Goal: Transaction & Acquisition: Purchase product/service

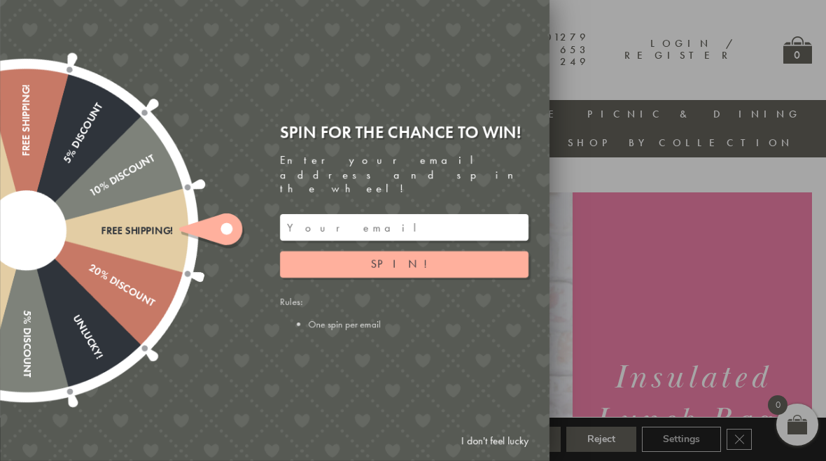
click at [172, 218] on div at bounding box center [26, 231] width 450 height 450
click at [217, 232] on icon at bounding box center [210, 230] width 63 height 32
click at [314, 253] on button "Spin!" at bounding box center [404, 264] width 249 height 27
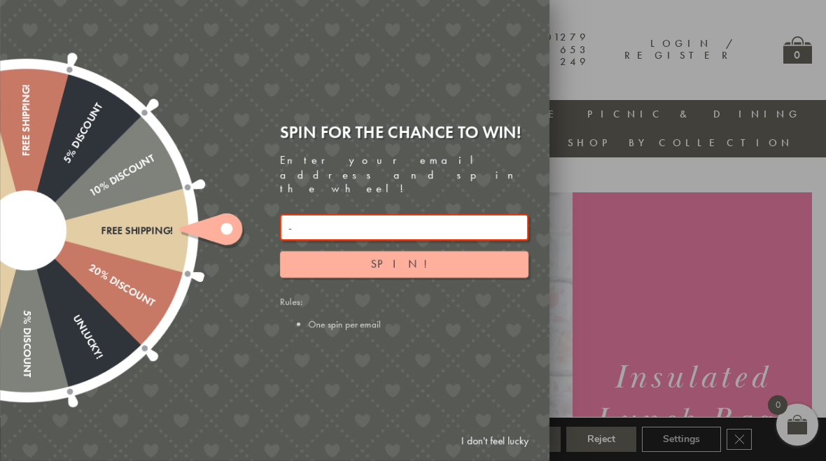
type input "amck78"
click at [290, 214] on input "email" at bounding box center [404, 227] width 249 height 27
type input "1"
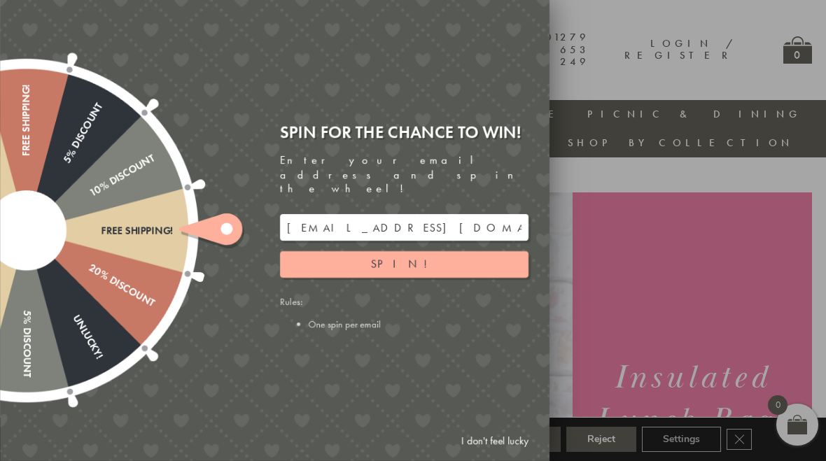
click at [237, 380] on div "Free shipping! 20% Discount Unlucky! 5% Discount 10% Discount Unlucky! 15% Disc…" at bounding box center [195, 230] width 707 height 461
click at [331, 253] on button "Spin!" at bounding box center [404, 264] width 249 height 27
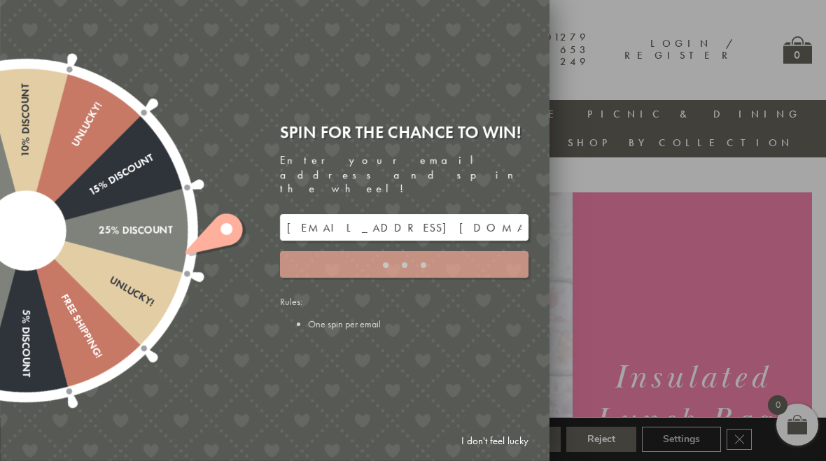
type input "3KEPDERC"
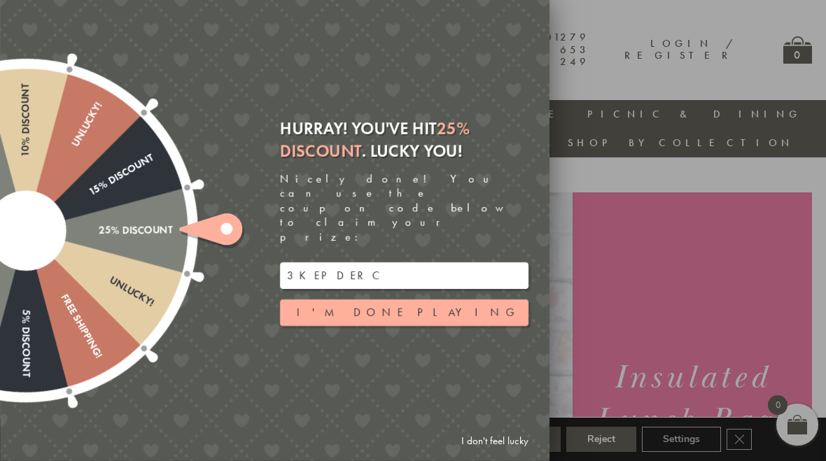
click at [317, 300] on button "I'm done playing" at bounding box center [404, 313] width 249 height 27
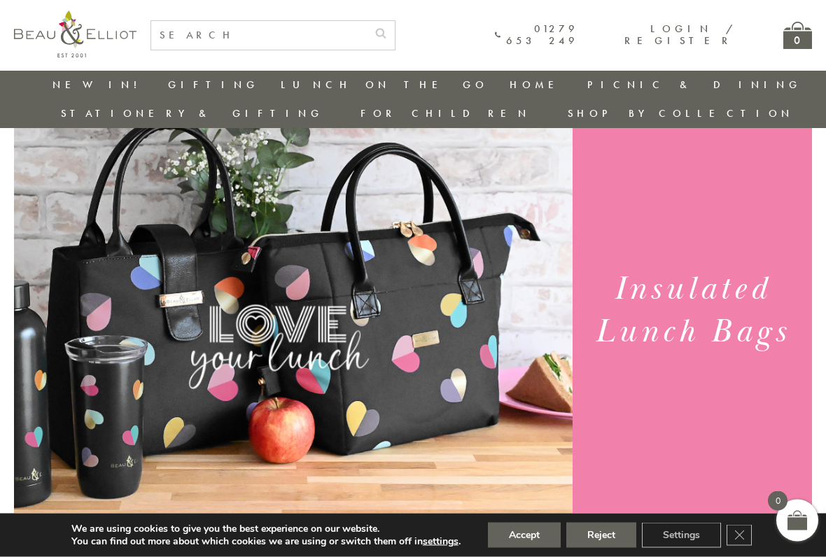
scroll to position [60, 0]
click at [734, 461] on icon "Close GDPR Cookie Banner" at bounding box center [739, 534] width 25 height 21
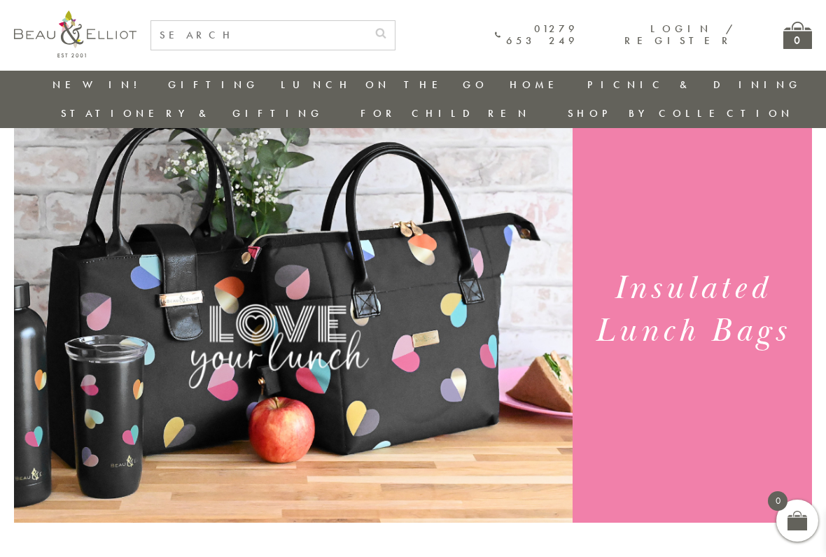
click at [295, 119] on link "Insulated Lunch Bags" at bounding box center [358, 125] width 126 height 25
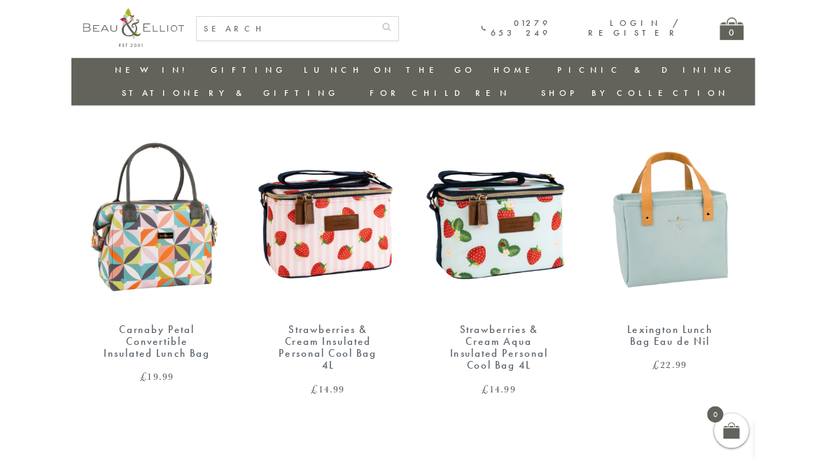
scroll to position [870, 0]
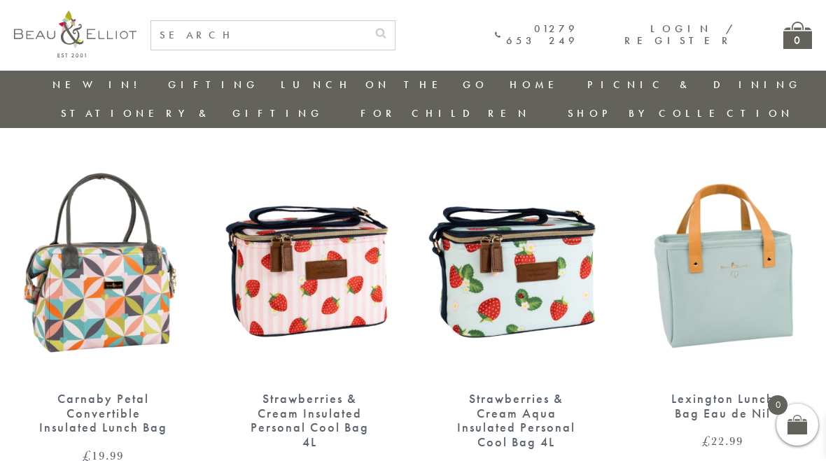
click at [352, 314] on img at bounding box center [310, 263] width 179 height 230
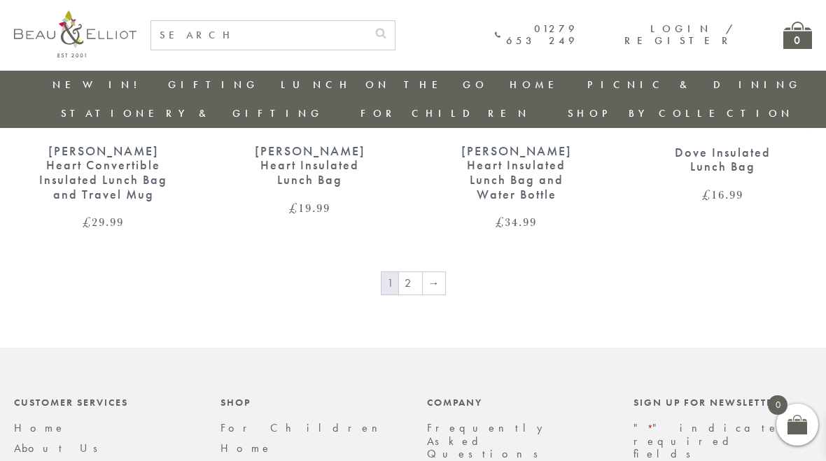
scroll to position [2173, 0]
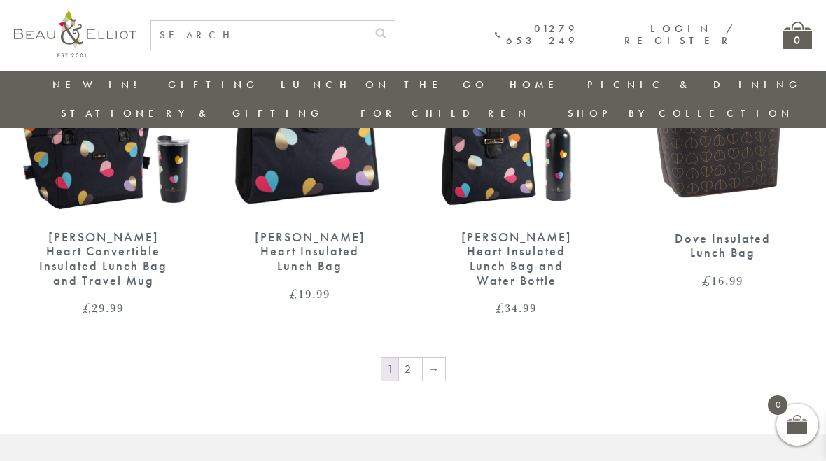
click at [404, 359] on link "2" at bounding box center [410, 370] width 23 height 22
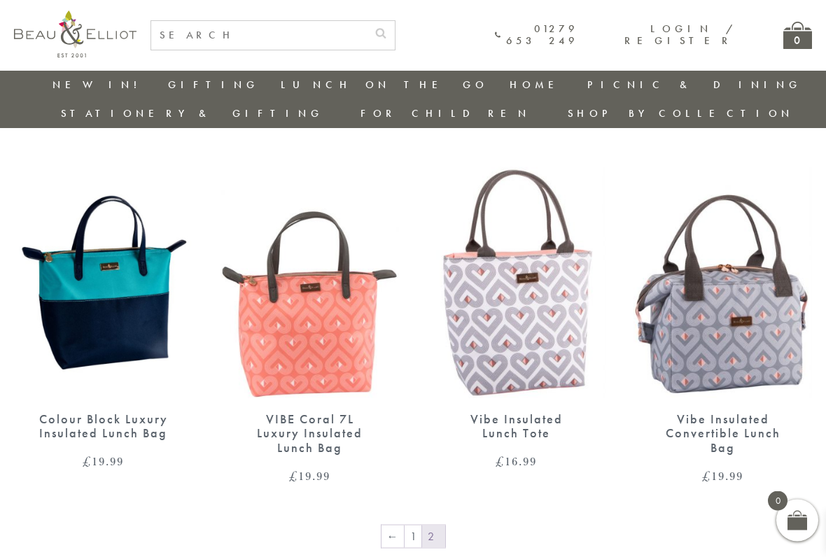
scroll to position [867, 0]
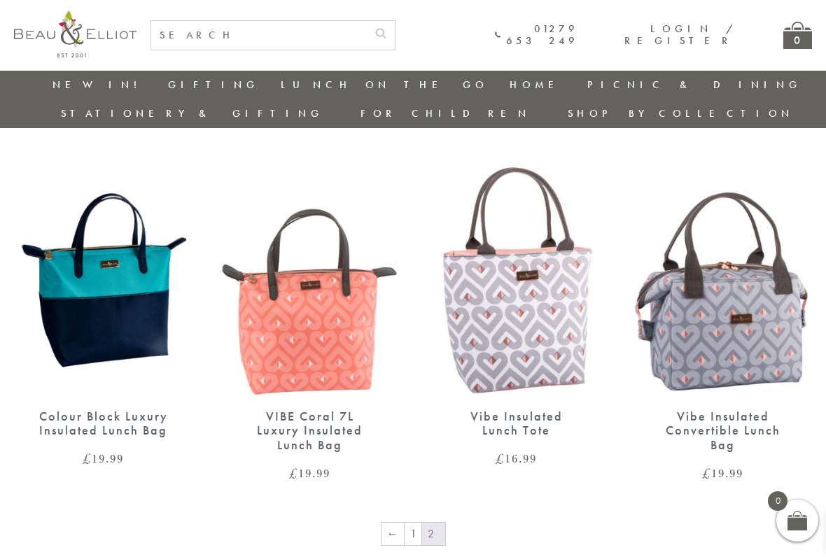
click at [690, 313] on img at bounding box center [723, 280] width 179 height 230
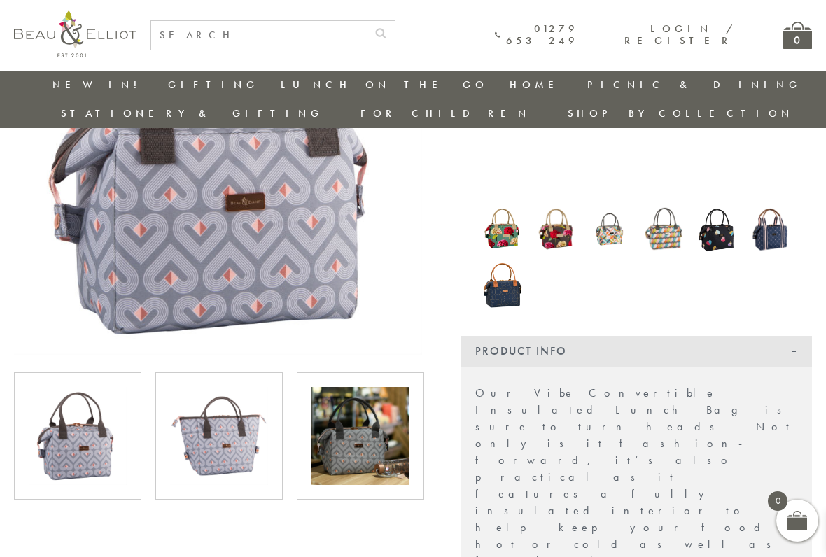
scroll to position [228, 0]
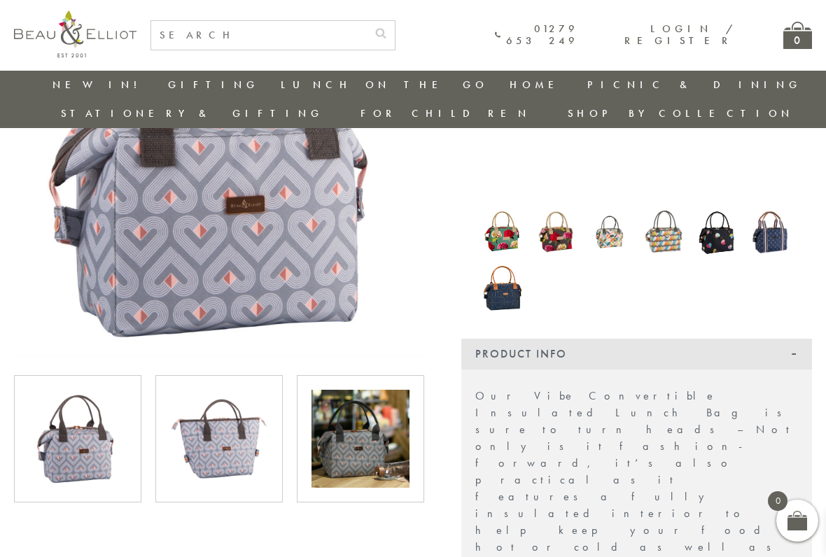
click at [218, 400] on img at bounding box center [219, 439] width 98 height 98
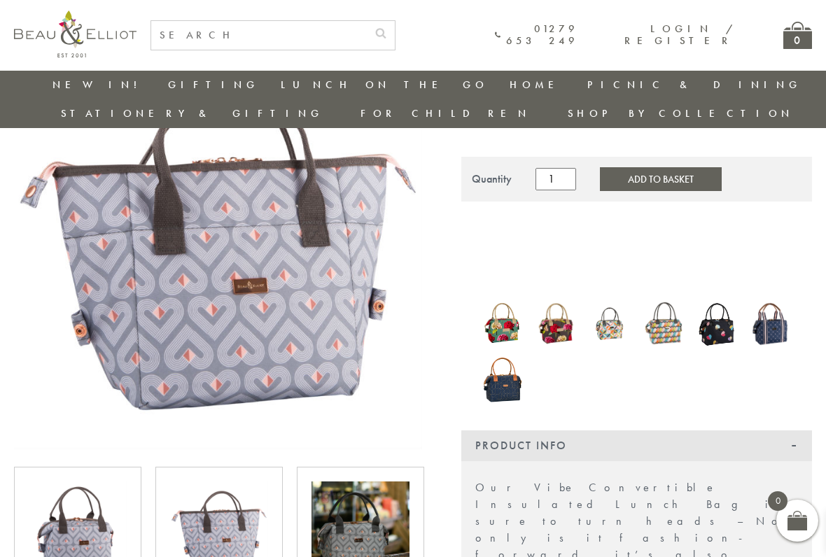
scroll to position [136, 0]
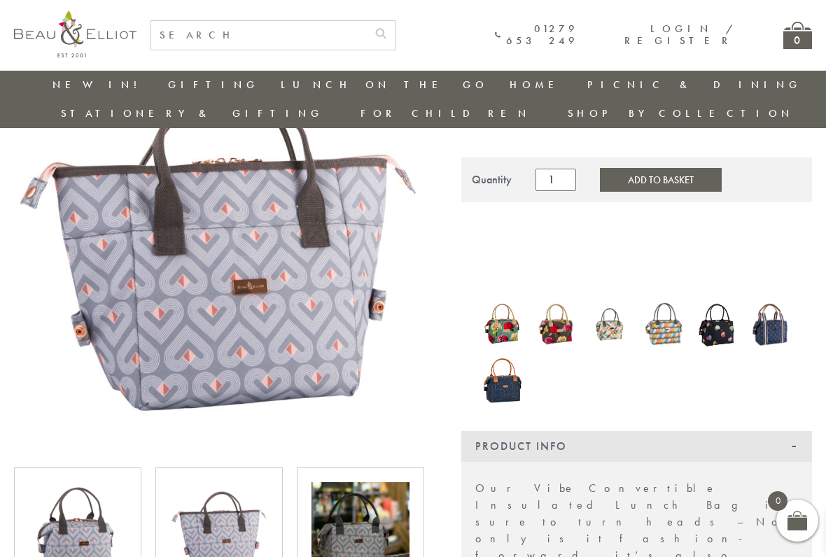
click at [361, 461] on img at bounding box center [361, 531] width 98 height 98
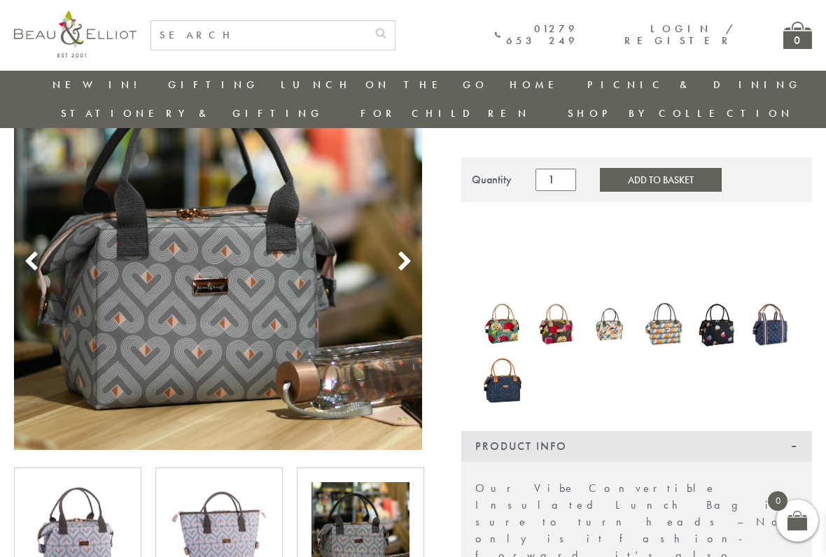
click at [402, 252] on use at bounding box center [405, 261] width 12 height 19
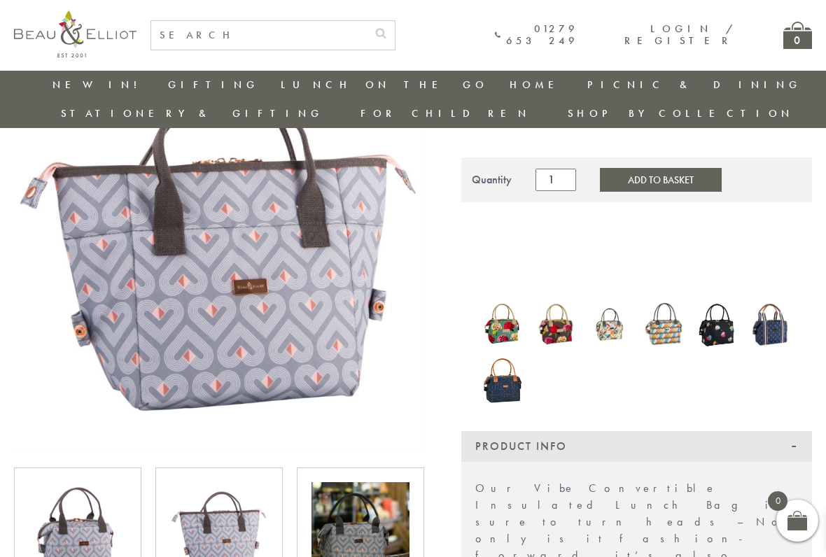
click at [493, 307] on img at bounding box center [502, 324] width 40 height 53
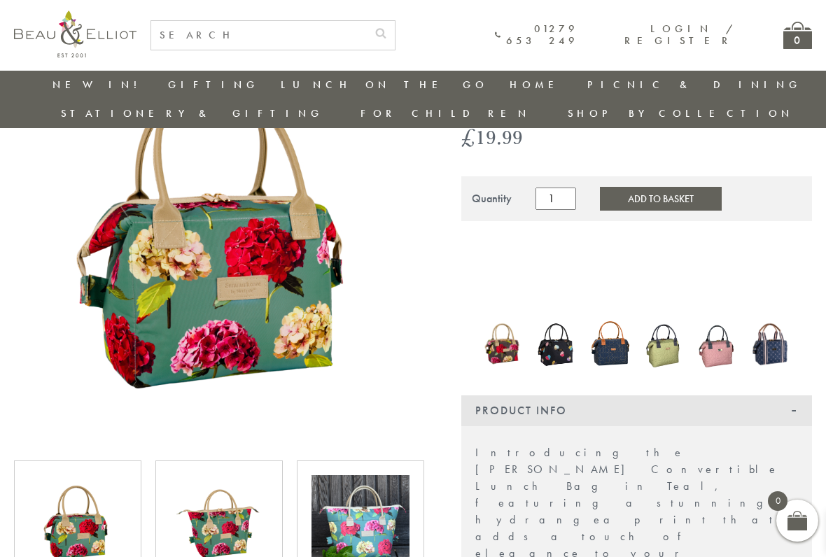
scroll to position [139, 0]
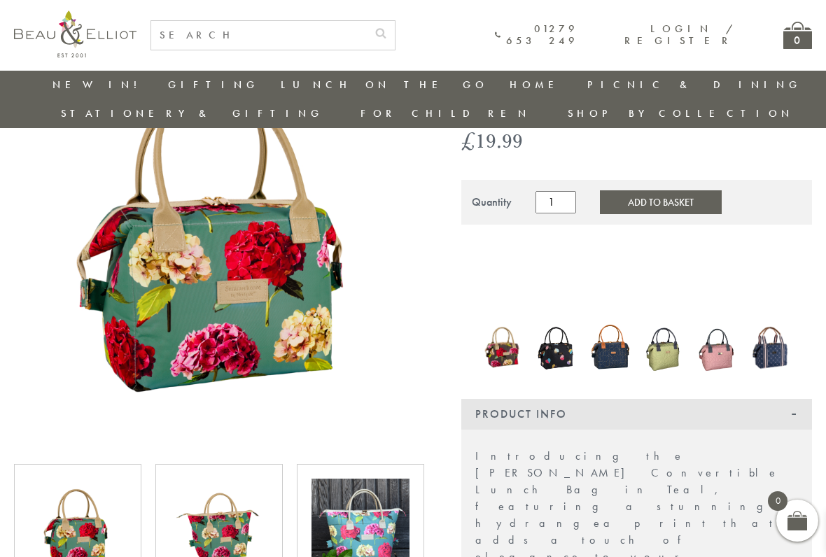
click at [500, 331] on img at bounding box center [502, 348] width 40 height 48
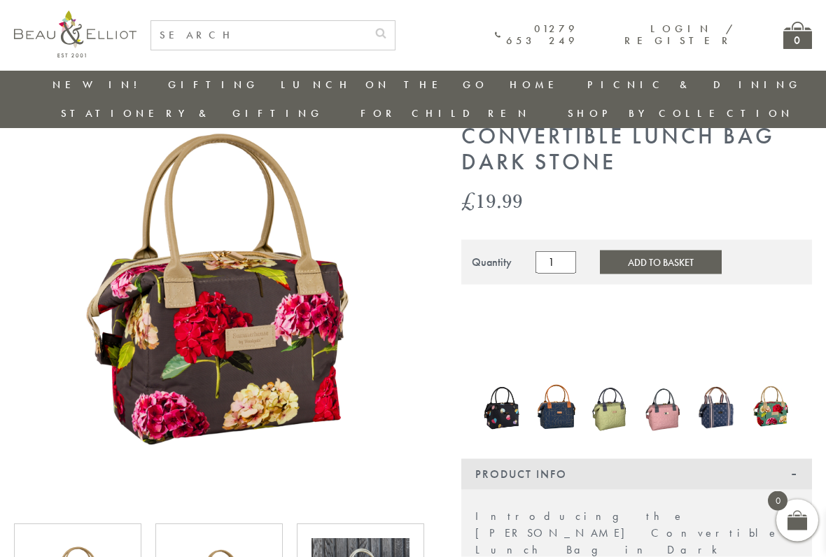
scroll to position [85, 0]
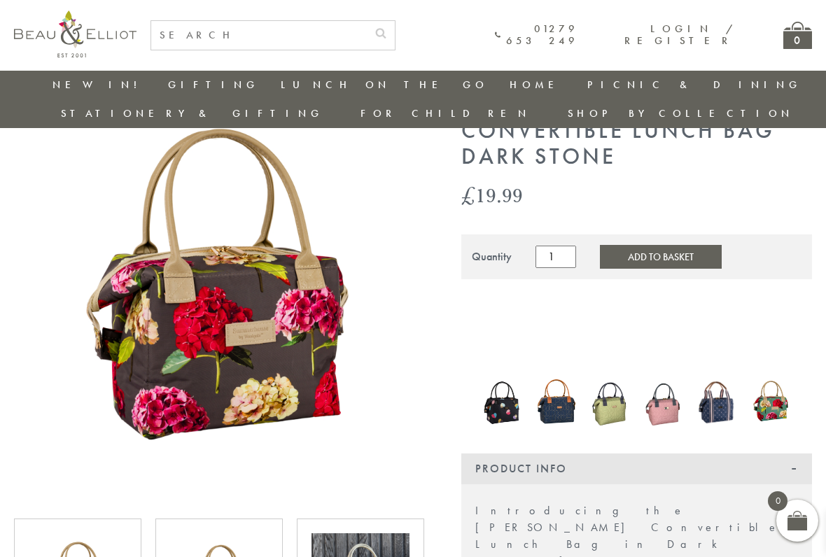
click at [505, 375] on img at bounding box center [502, 402] width 40 height 54
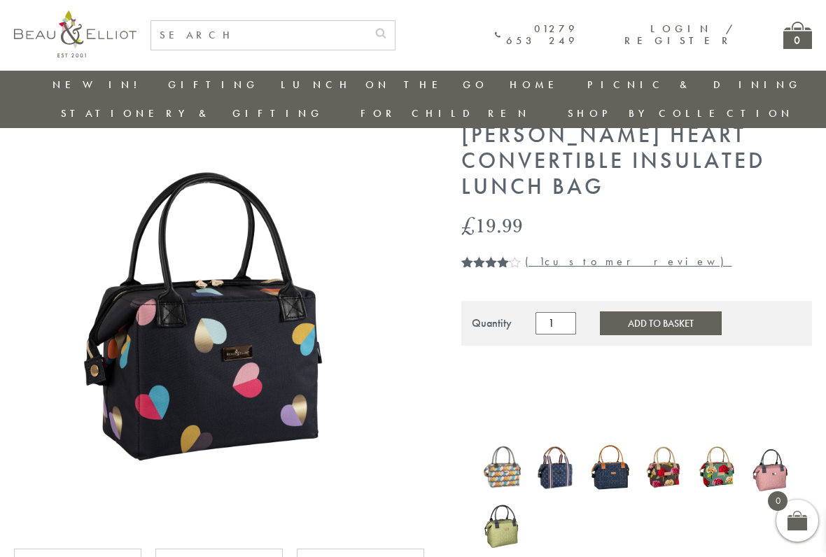
scroll to position [56, 0]
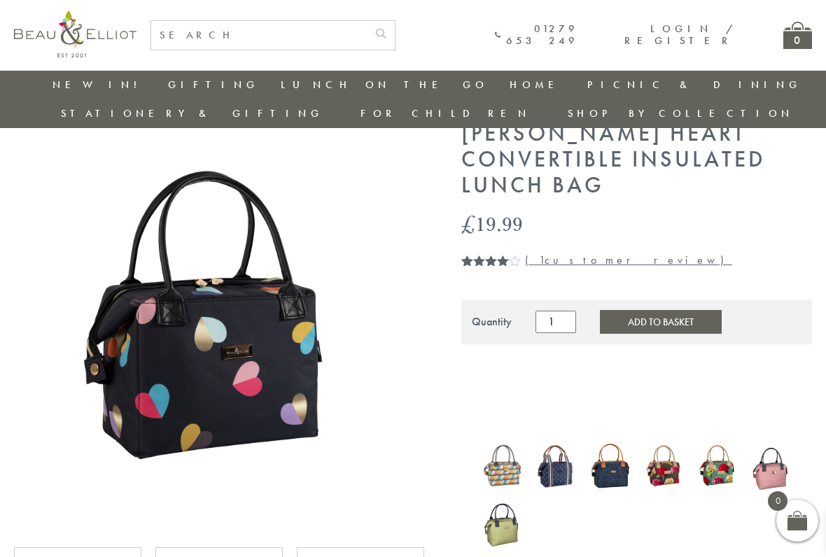
click at [496, 441] on img at bounding box center [502, 466] width 40 height 50
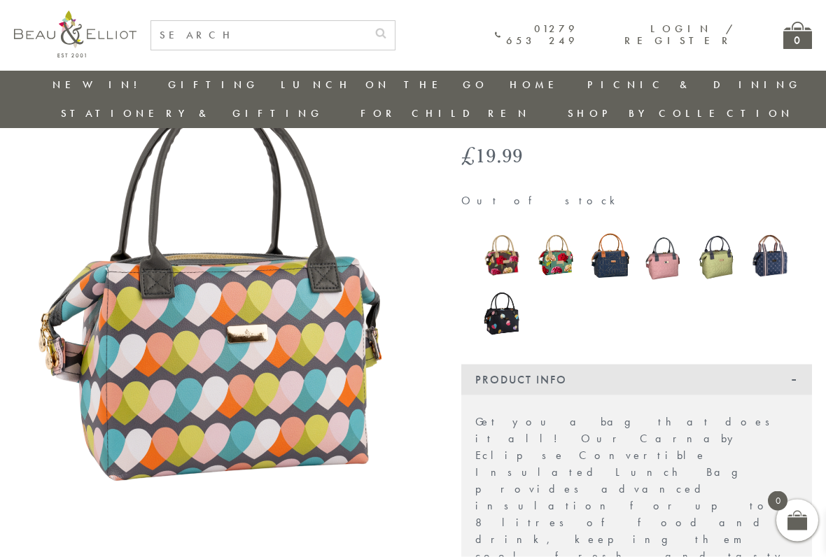
scroll to position [124, 0]
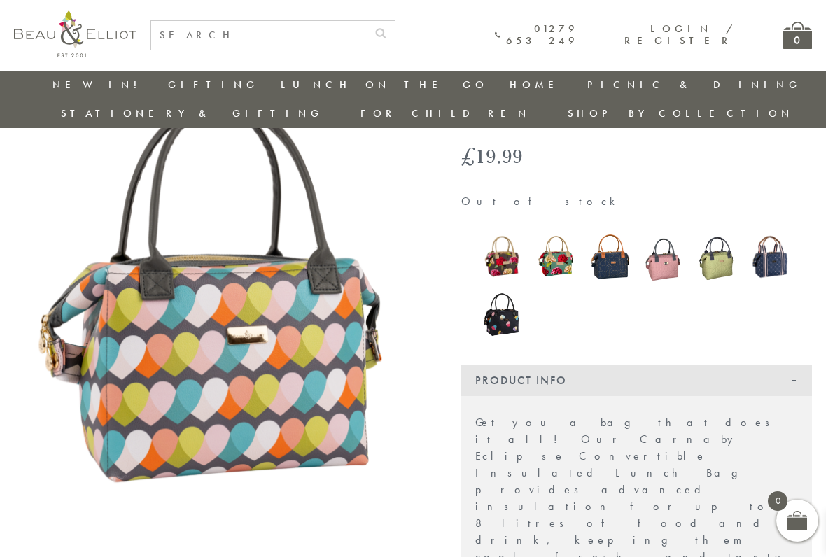
click at [605, 236] on img at bounding box center [610, 256] width 40 height 53
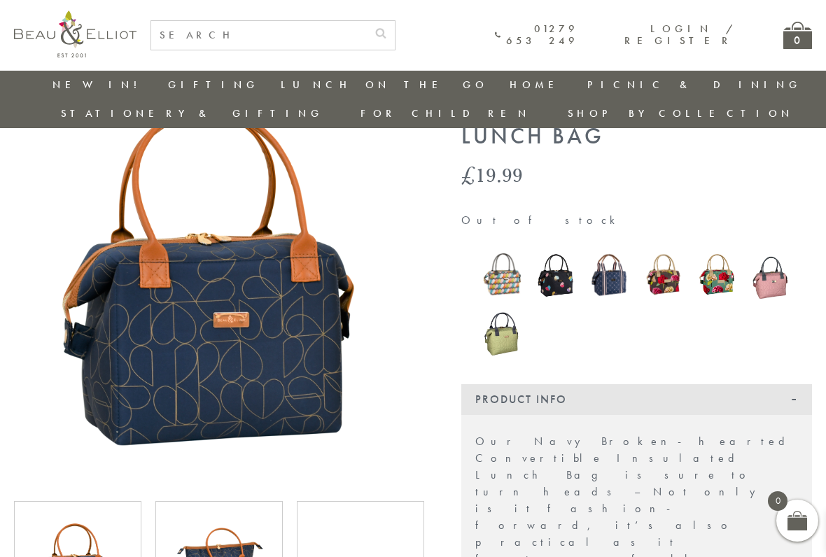
scroll to position [108, 0]
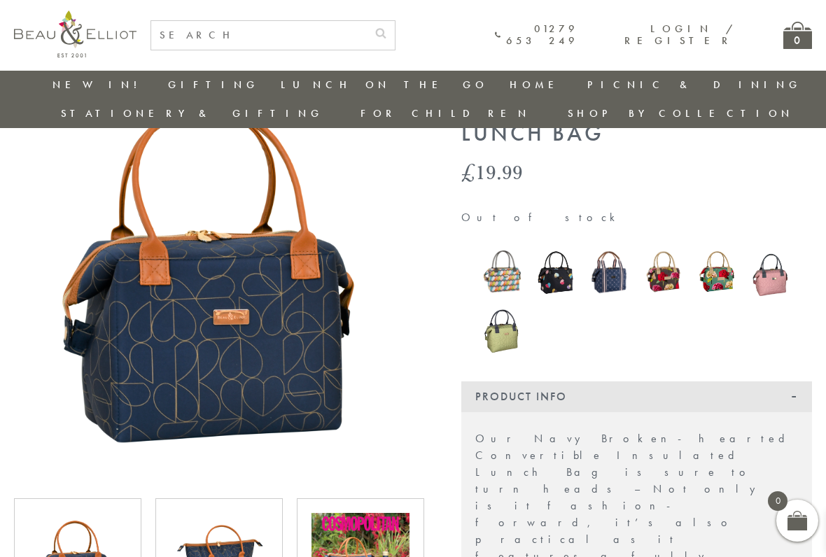
click at [763, 261] on img at bounding box center [771, 272] width 40 height 53
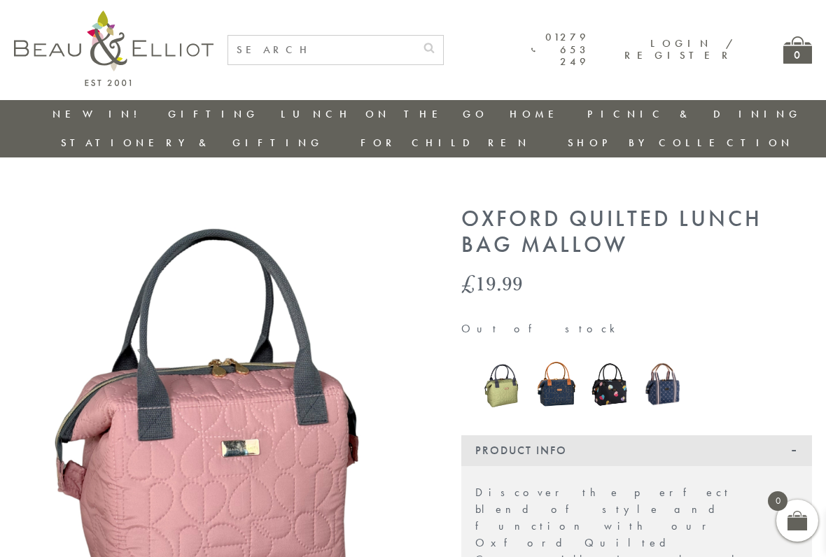
click at [501, 358] on img at bounding box center [502, 383] width 40 height 55
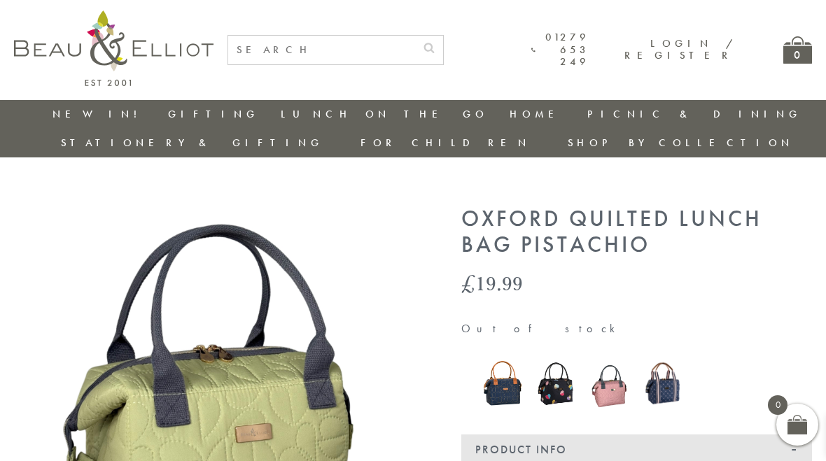
click at [553, 357] on img at bounding box center [556, 383] width 40 height 54
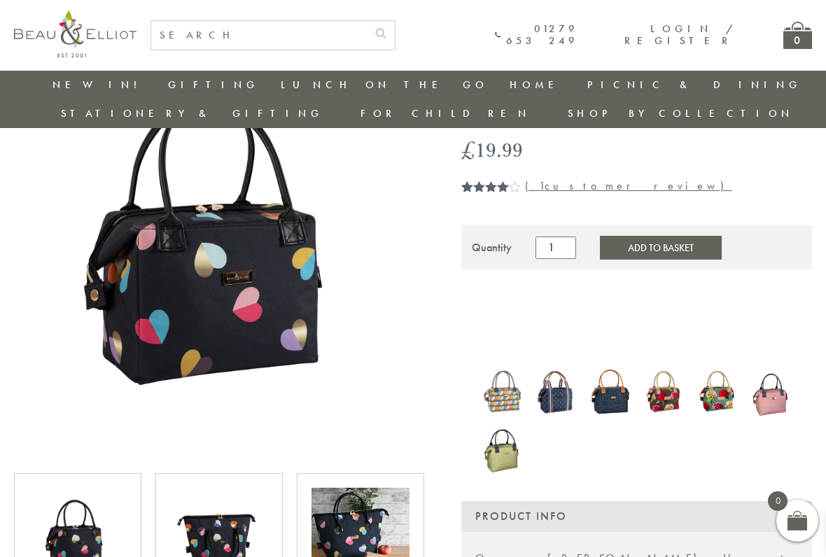
scroll to position [133, 0]
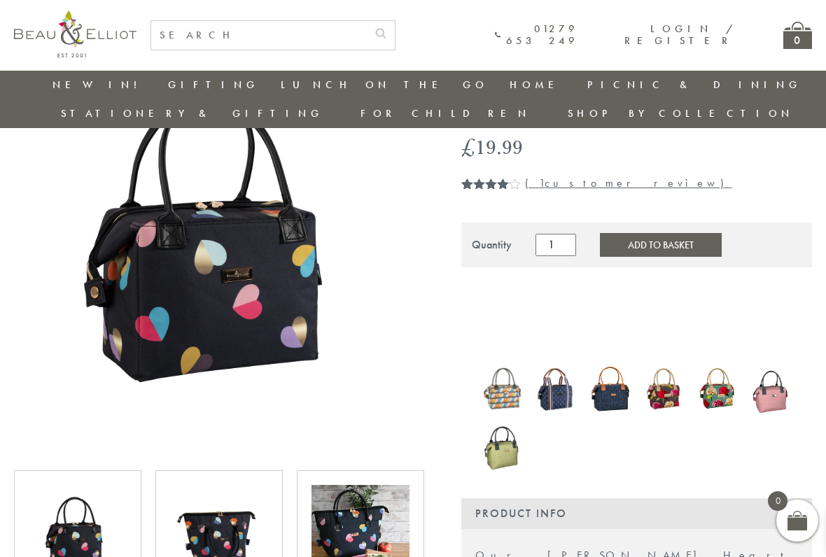
click at [606, 363] on img at bounding box center [610, 389] width 40 height 53
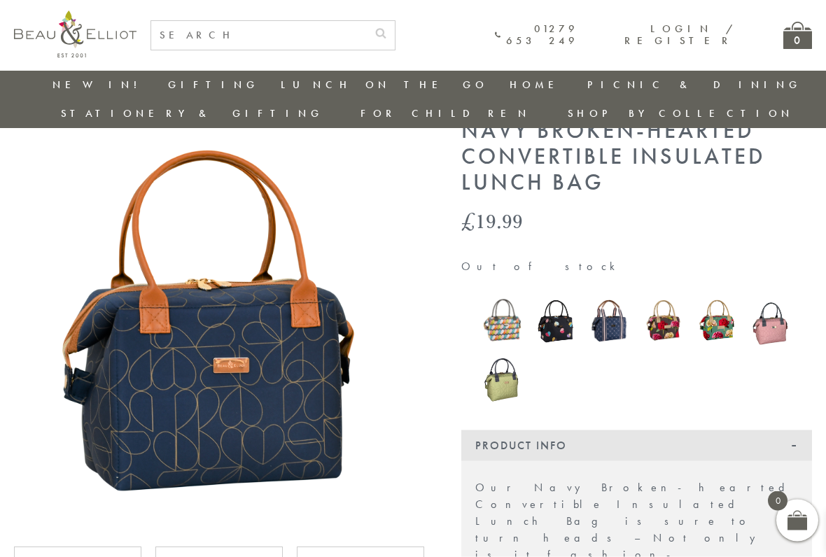
scroll to position [67, 0]
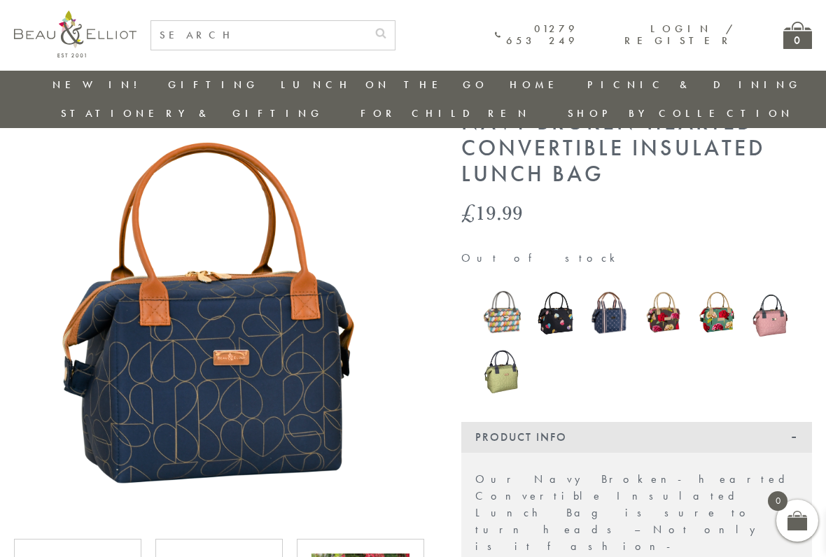
click at [606, 298] on img at bounding box center [610, 313] width 40 height 48
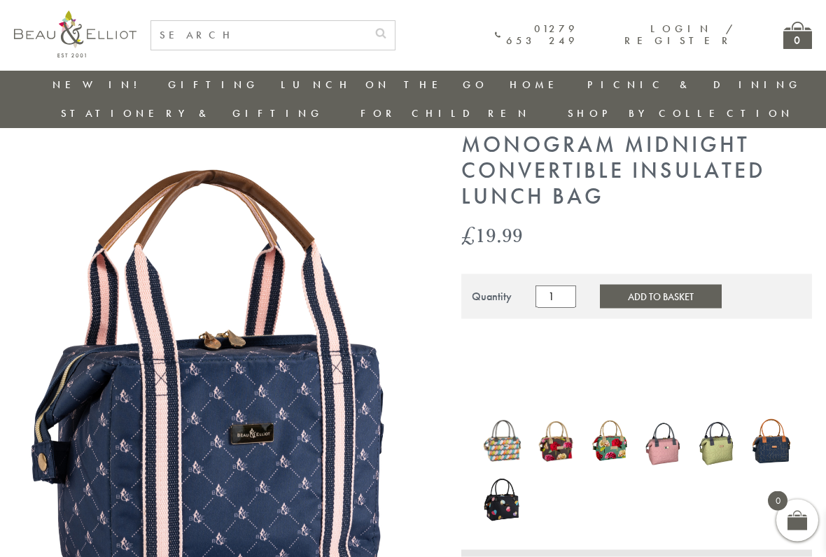
scroll to position [46, 0]
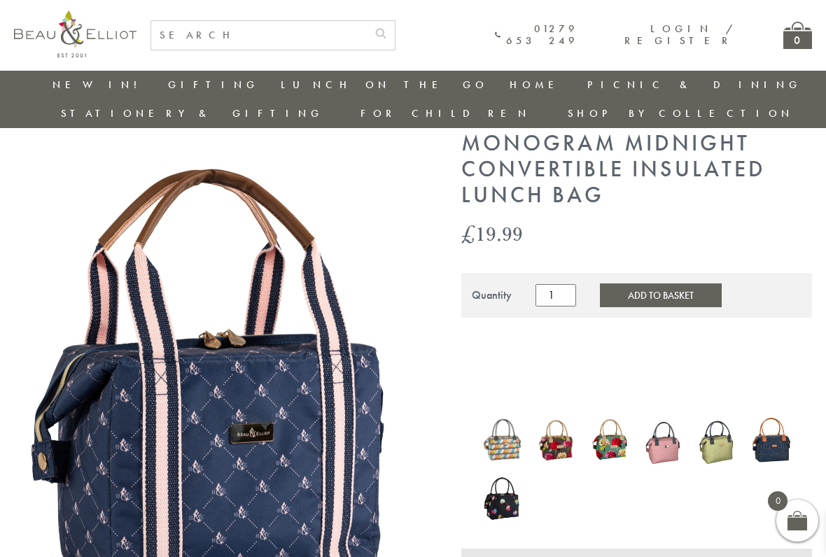
click at [295, 123] on link "Insulated Lunch Bags" at bounding box center [358, 125] width 126 height 25
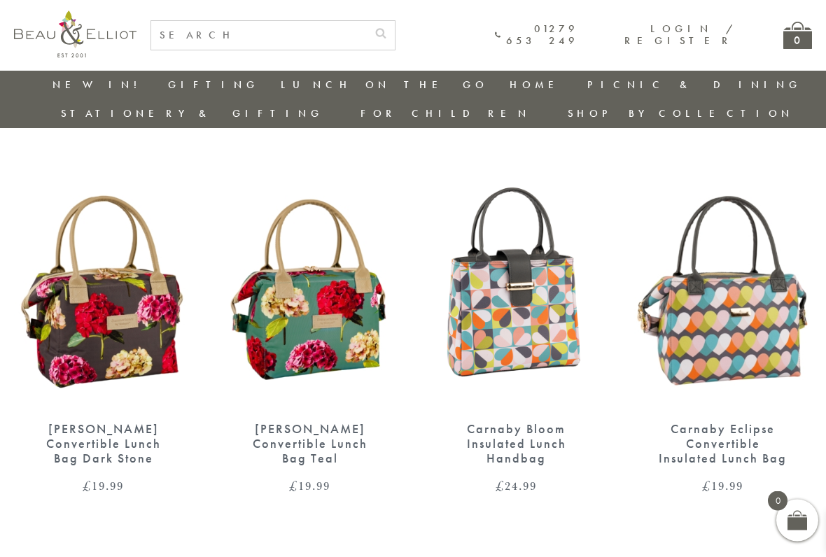
scroll to position [469, 0]
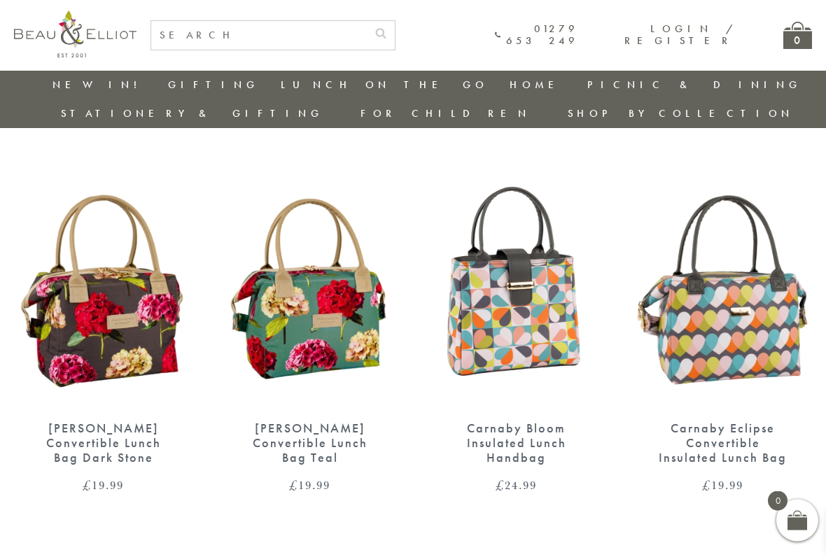
click at [720, 324] on img at bounding box center [723, 292] width 179 height 230
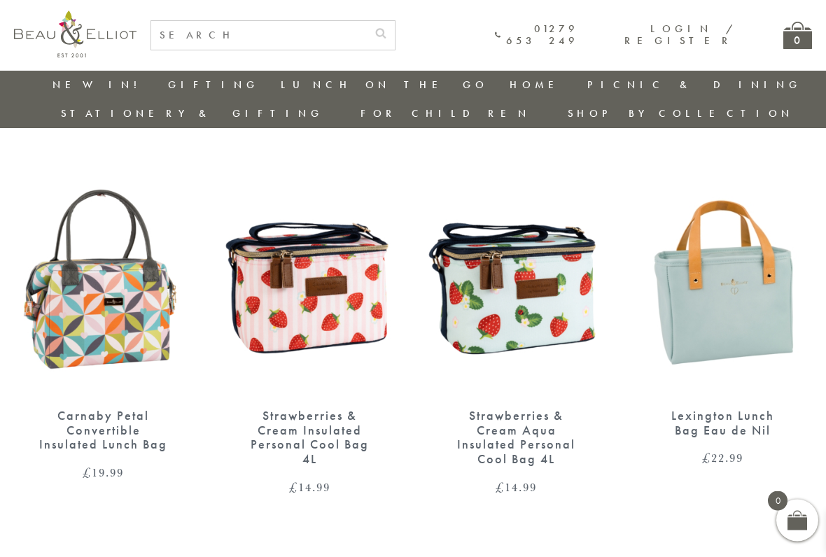
scroll to position [854, 0]
click at [78, 269] on img at bounding box center [103, 279] width 179 height 230
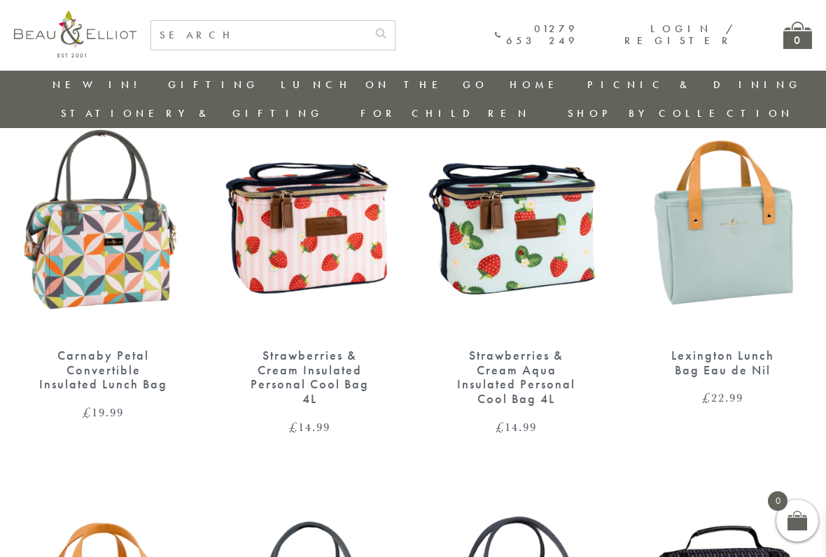
scroll to position [913, 0]
click at [265, 233] on img at bounding box center [310, 219] width 179 height 230
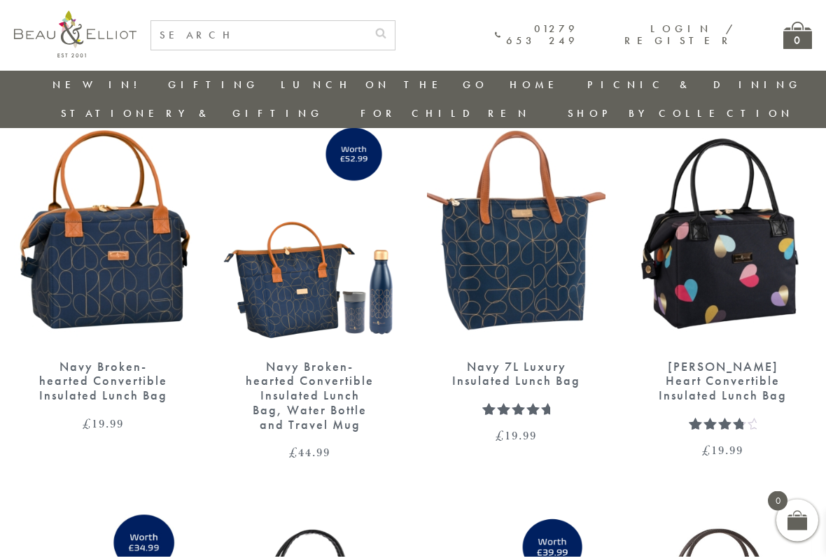
scroll to position [1645, 0]
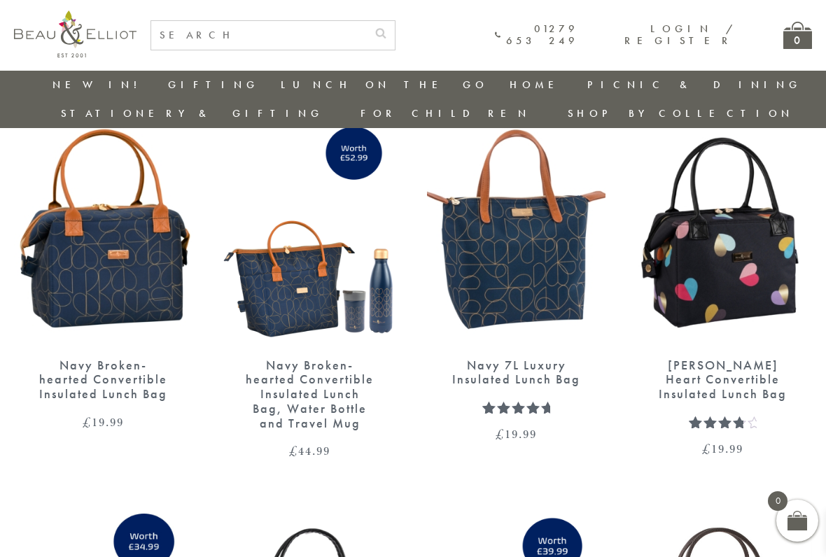
click at [77, 242] on img at bounding box center [103, 229] width 179 height 230
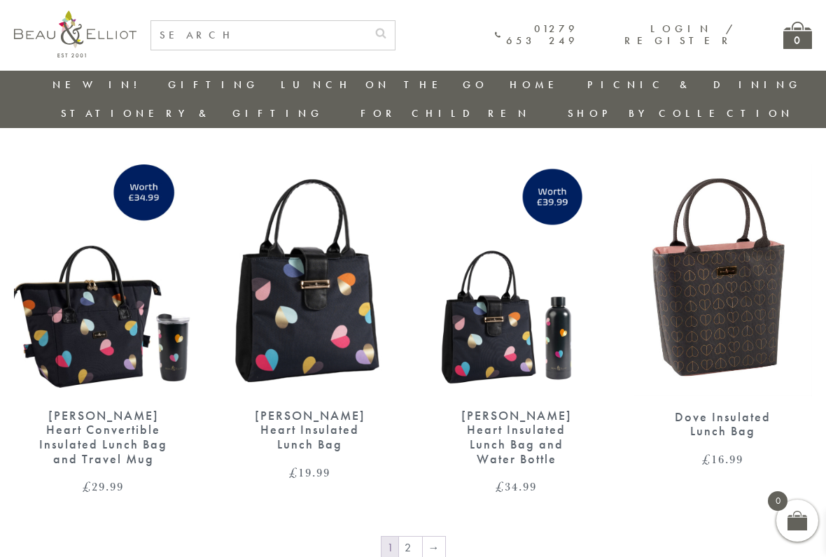
scroll to position [1994, 0]
click at [259, 272] on img at bounding box center [310, 280] width 179 height 230
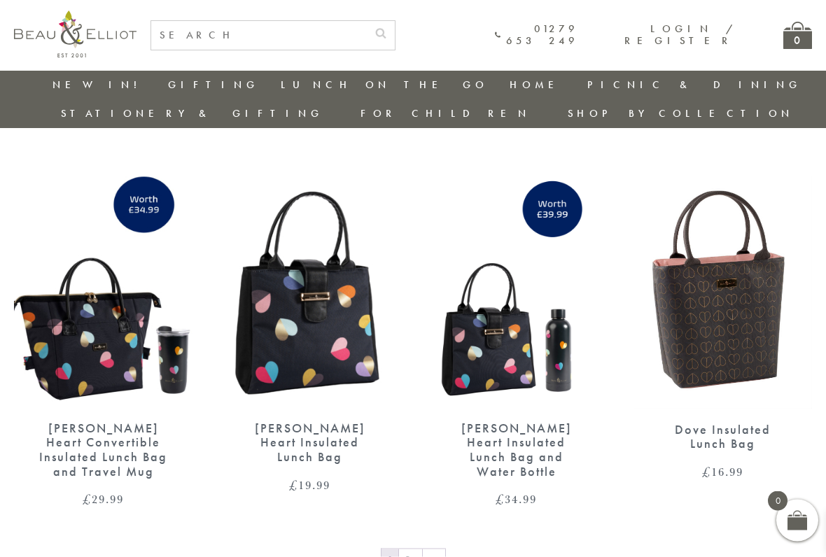
scroll to position [1982, 0]
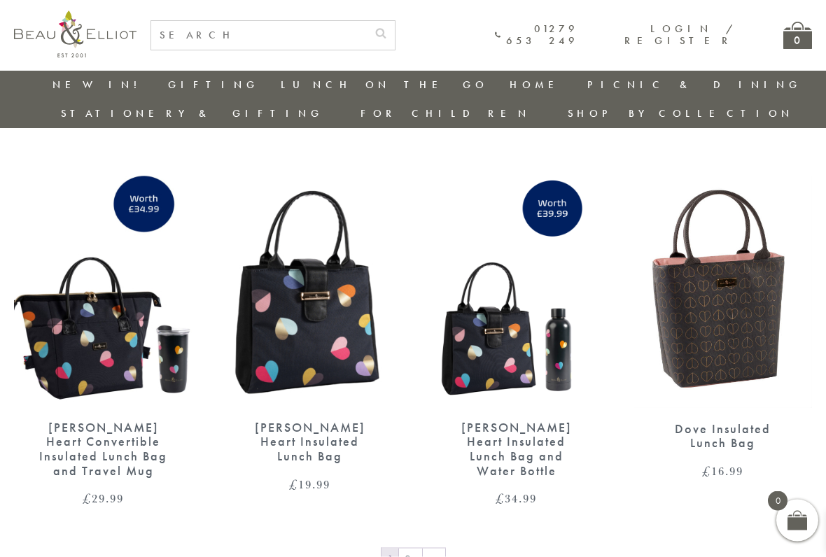
click at [69, 286] on img at bounding box center [103, 291] width 179 height 230
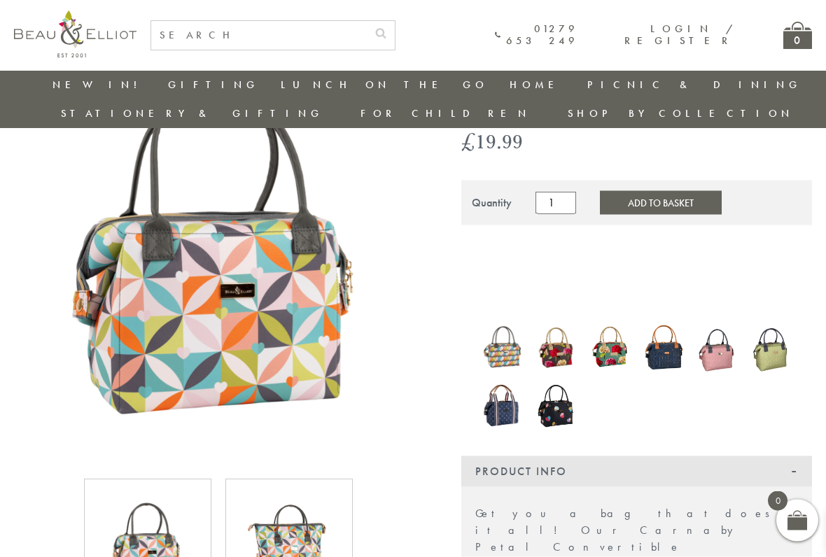
click at [312, 461] on img at bounding box center [289, 543] width 98 height 98
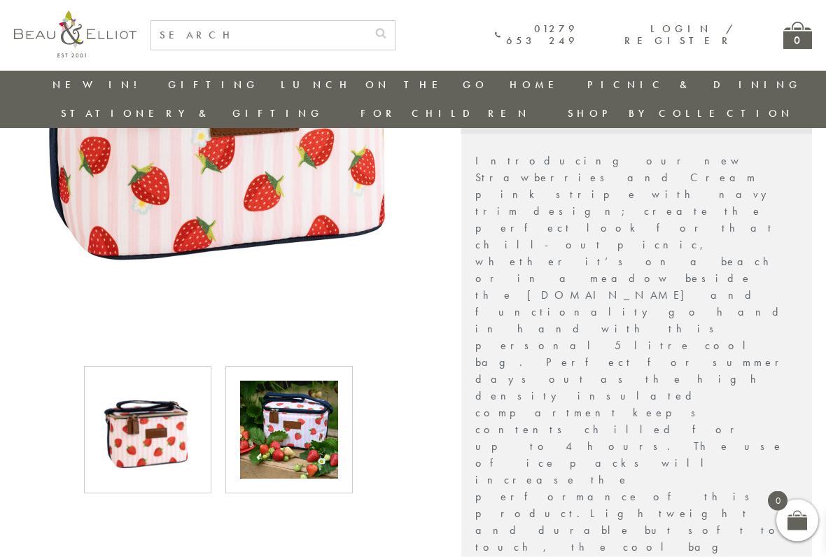
click at [251, 382] on img at bounding box center [289, 431] width 98 height 98
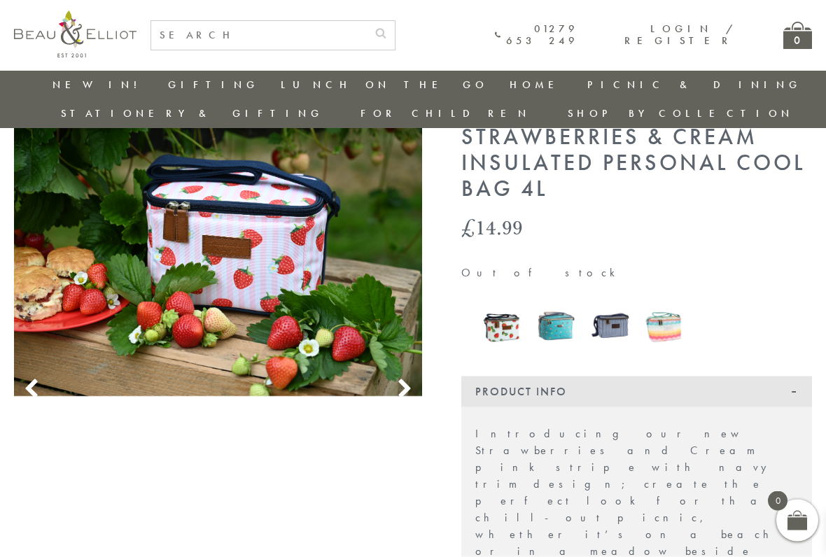
scroll to position [53, 0]
click at [546, 300] on img at bounding box center [556, 326] width 40 height 52
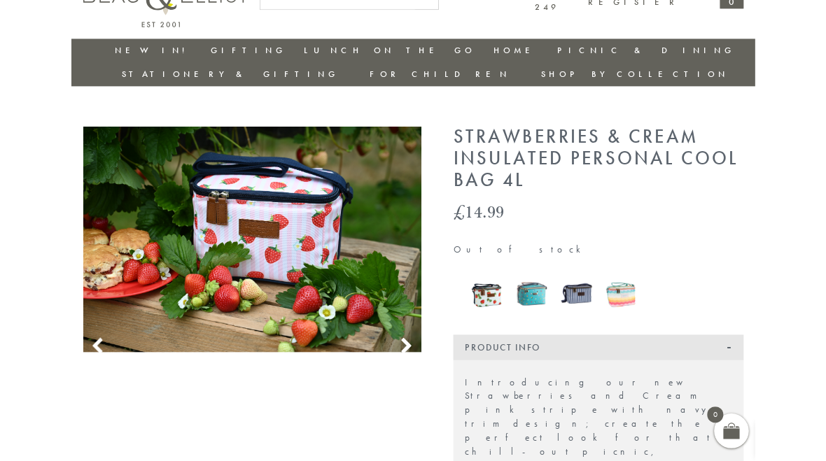
scroll to position [92, 0]
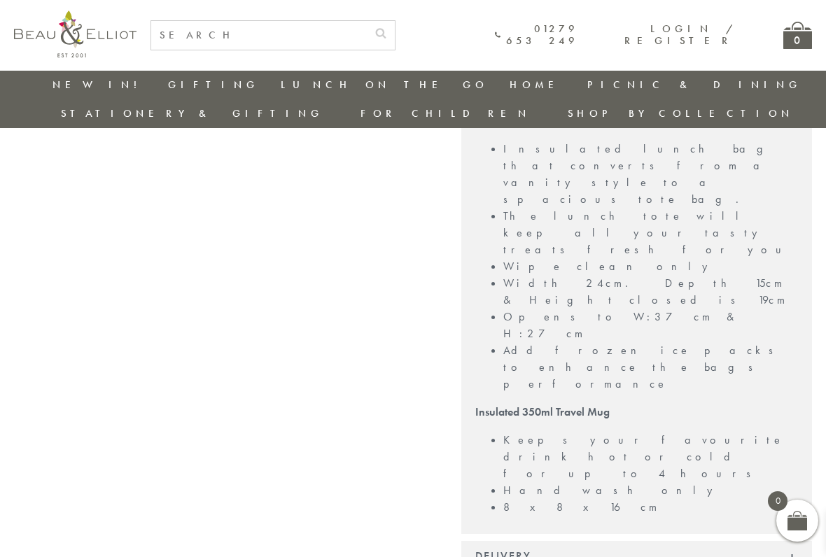
scroll to position [423, 0]
click at [481, 461] on div "Delivery" at bounding box center [636, 555] width 351 height 31
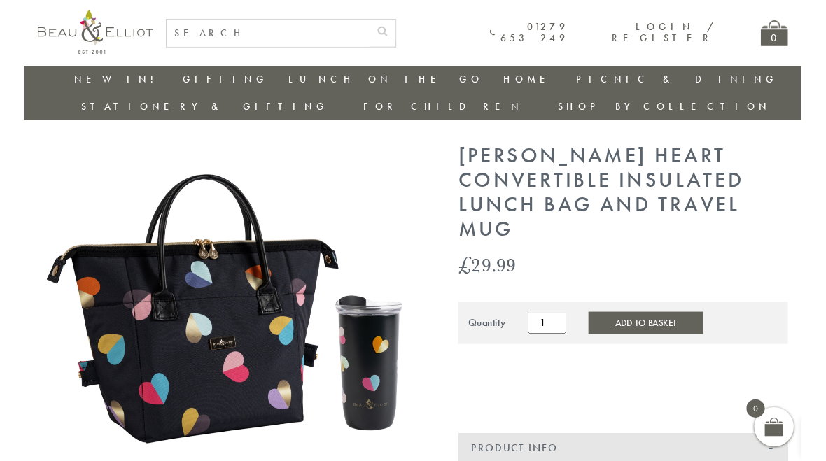
scroll to position [36, 0]
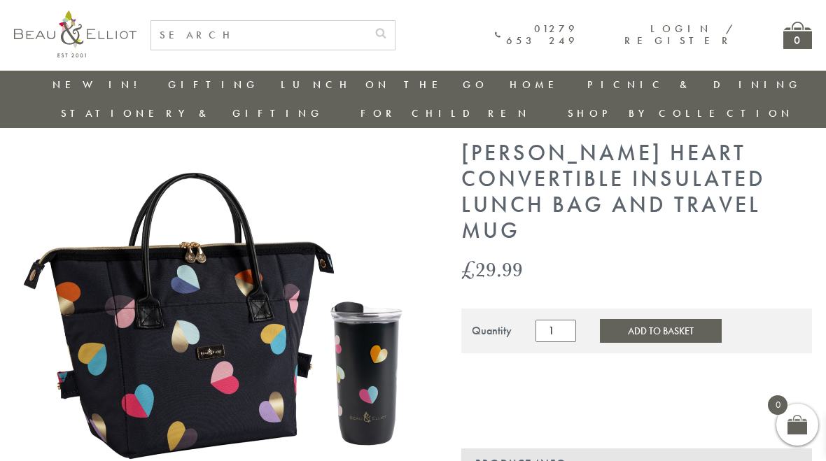
click at [600, 319] on button "Add to Basket" at bounding box center [661, 331] width 122 height 24
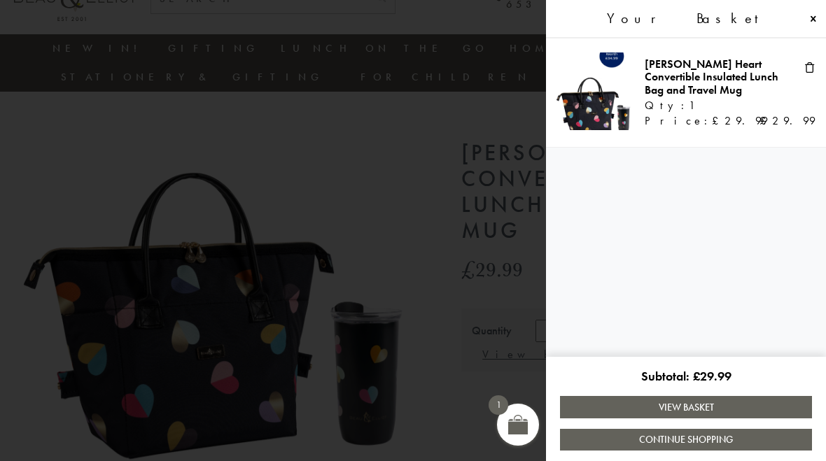
click at [111, 144] on span at bounding box center [413, 230] width 826 height 461
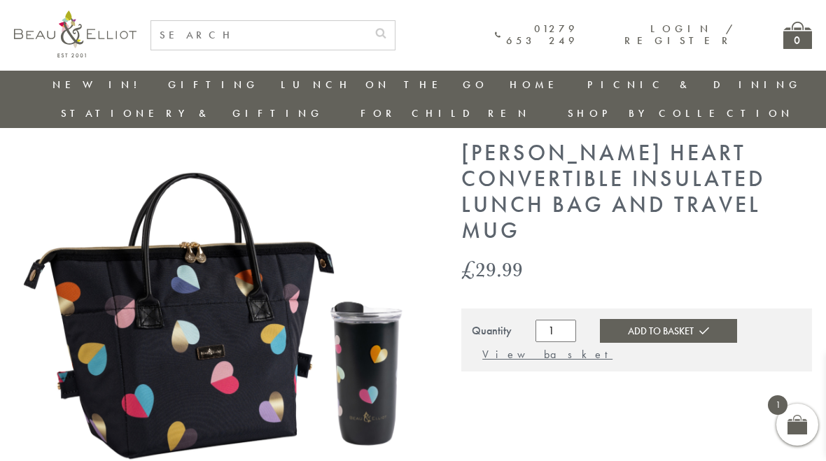
click at [53, 89] on link "New in!" at bounding box center [100, 85] width 94 height 14
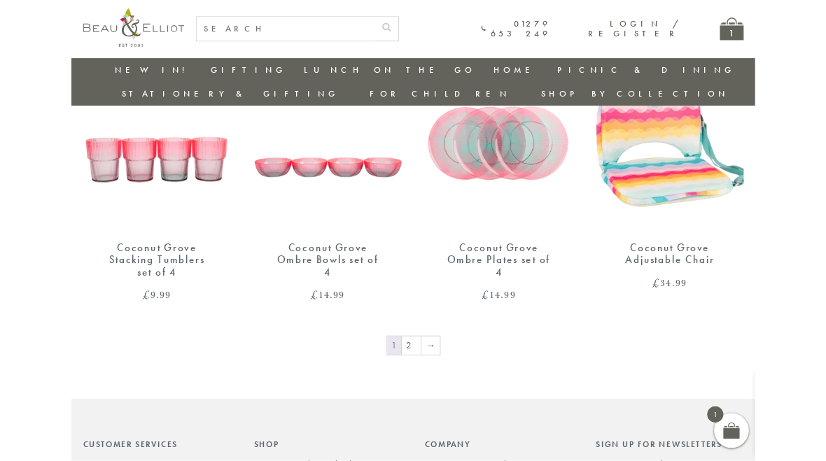
scroll to position [2081, 0]
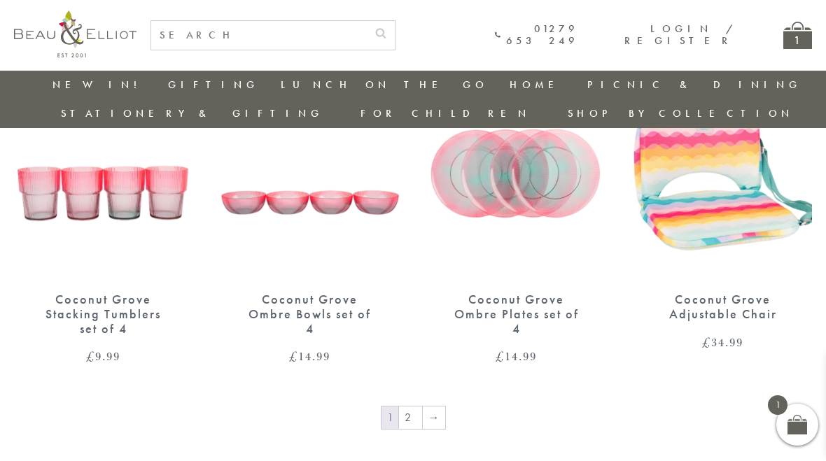
click at [408, 407] on link "2" at bounding box center [410, 418] width 23 height 22
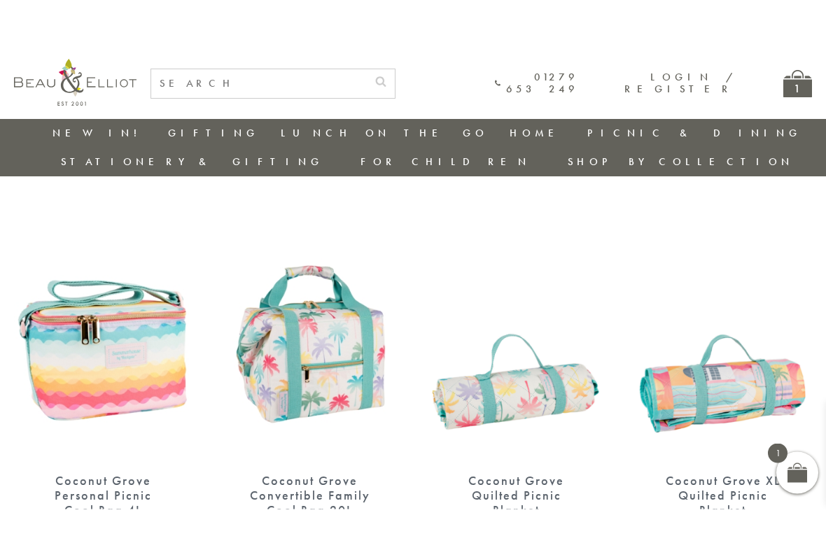
scroll to position [466, 0]
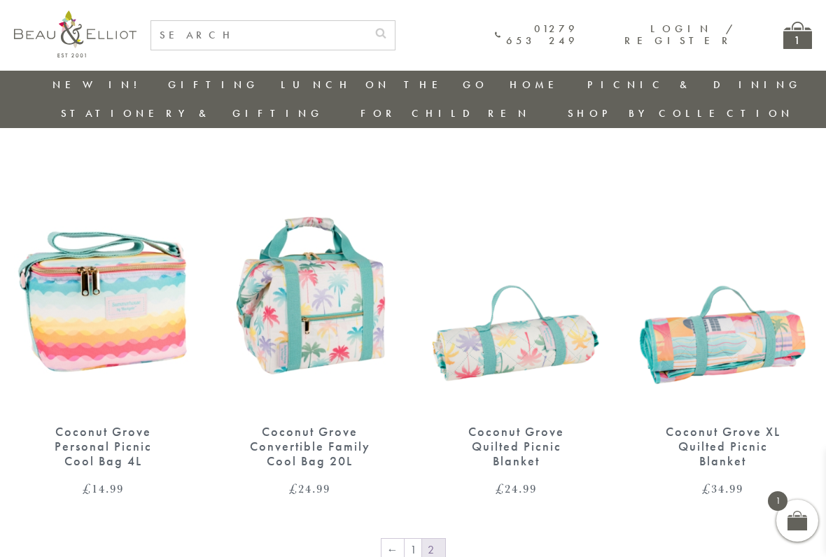
click at [324, 106] on link "Stationery & Gifting" at bounding box center [192, 113] width 263 height 14
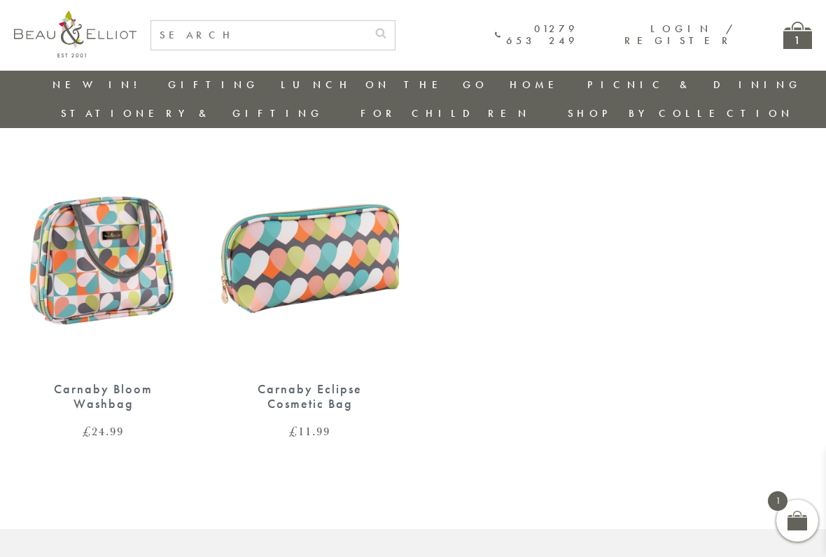
scroll to position [1253, 0]
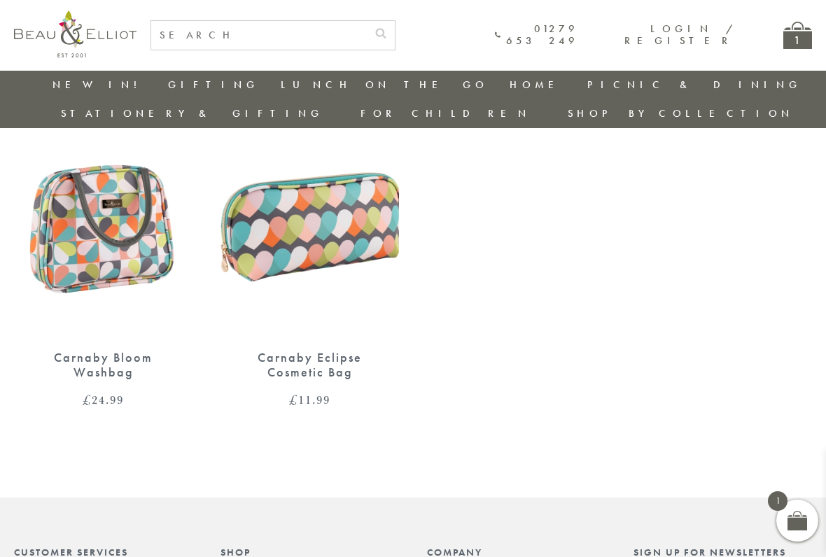
click at [72, 196] on img at bounding box center [103, 221] width 179 height 230
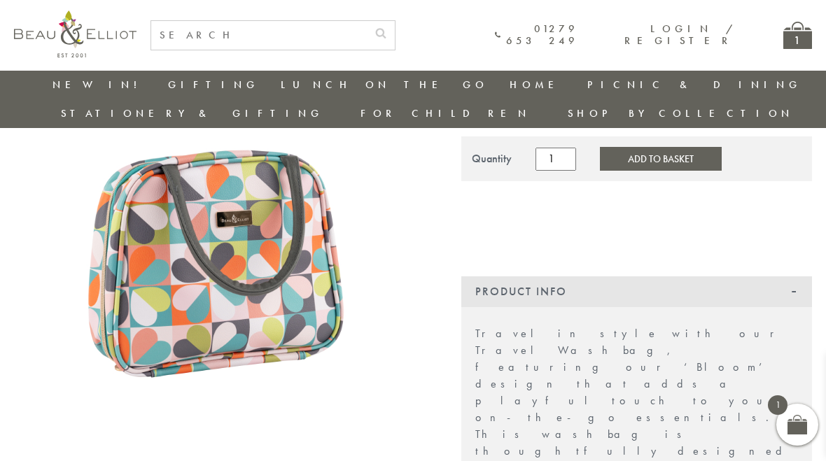
scroll to position [130, 0]
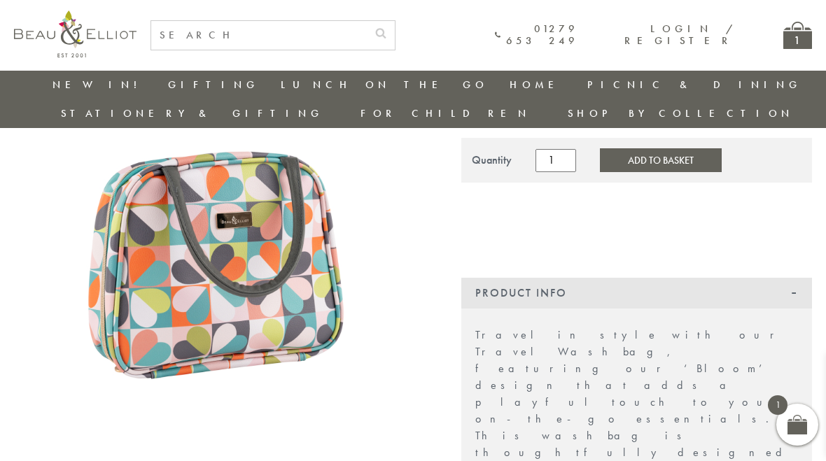
click at [354, 103] on img at bounding box center [218, 252] width 409 height 409
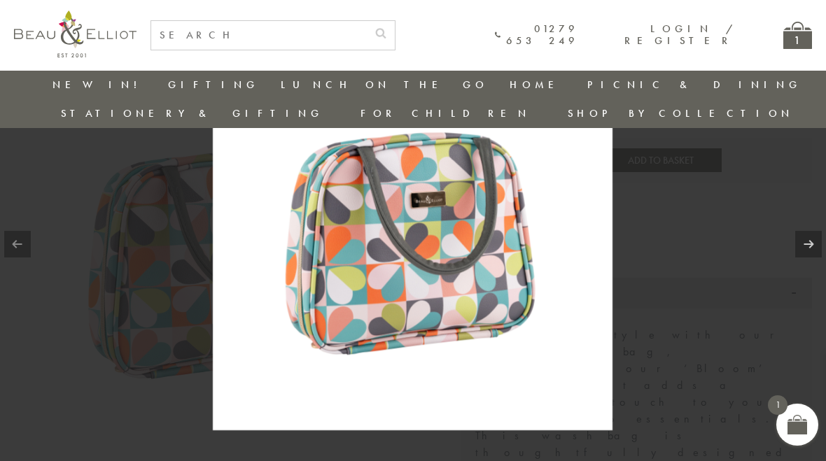
click at [588, 90] on link "Picnic & Dining" at bounding box center [695, 85] width 214 height 14
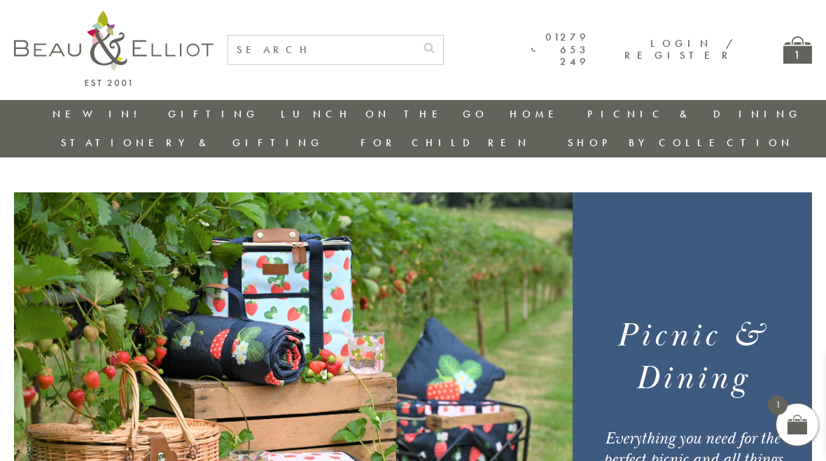
click at [510, 118] on link "Home" at bounding box center [538, 114] width 56 height 14
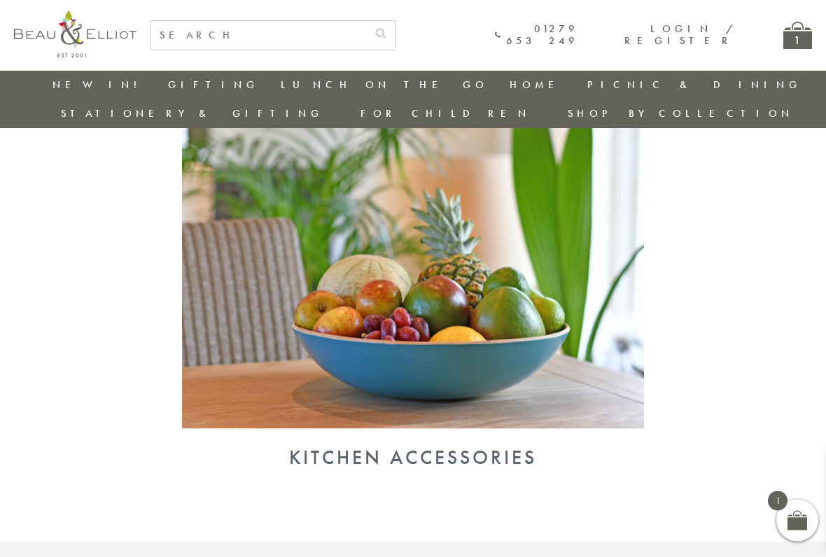
scroll to position [1286, 0]
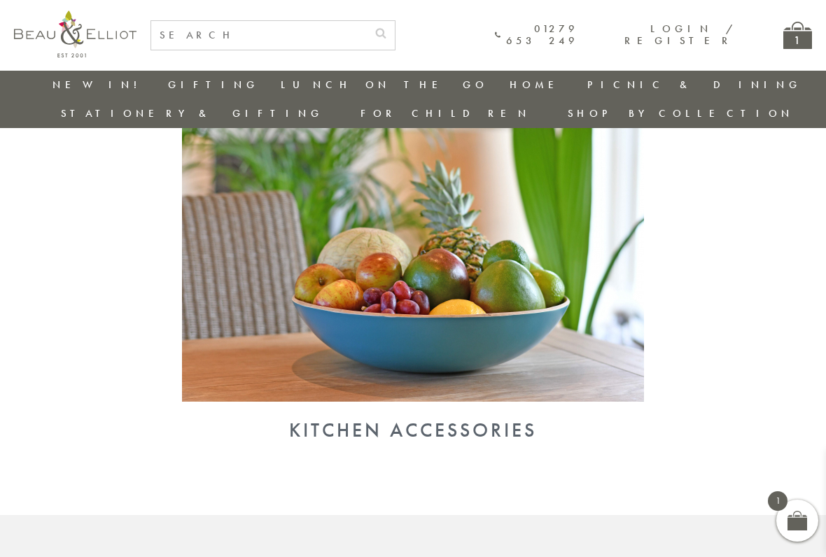
click at [325, 419] on div "Kitchen Accessories" at bounding box center [413, 430] width 798 height 22
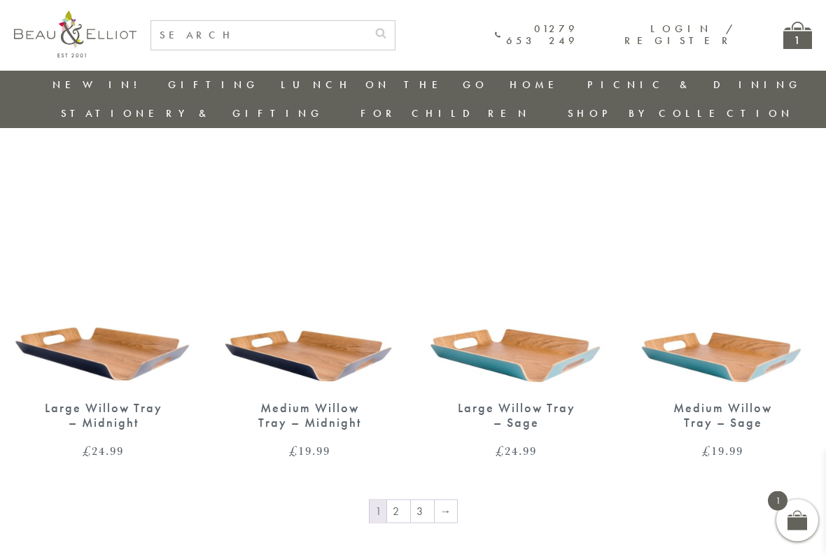
scroll to position [1930, 0]
click at [406, 461] on link "2" at bounding box center [398, 511] width 23 height 22
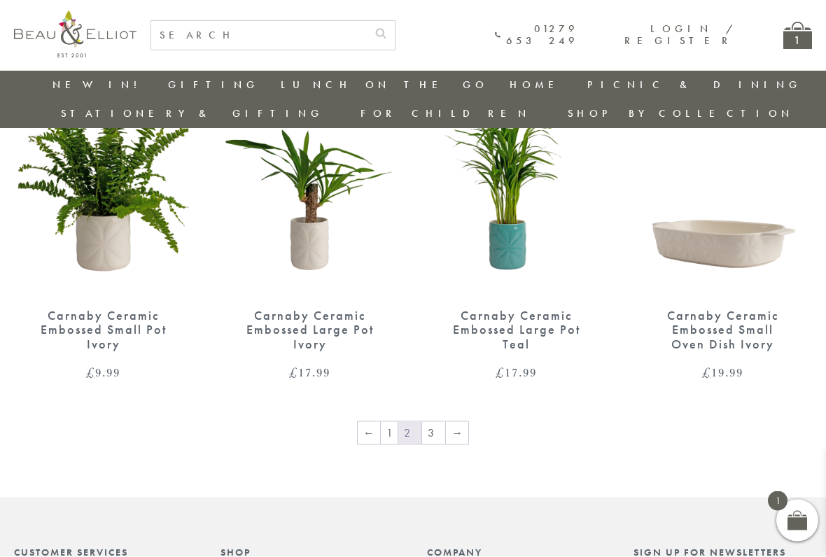
scroll to position [2052, 0]
click at [430, 422] on link "3" at bounding box center [433, 433] width 23 height 22
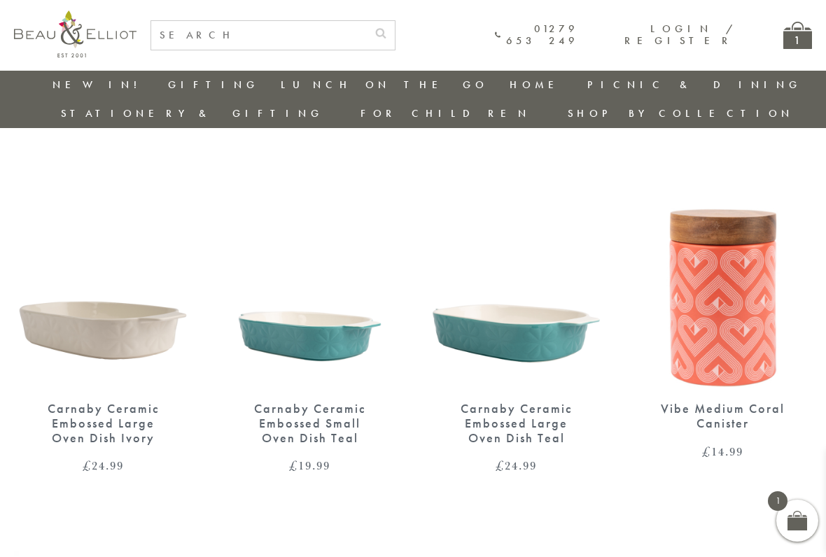
scroll to position [490, 0]
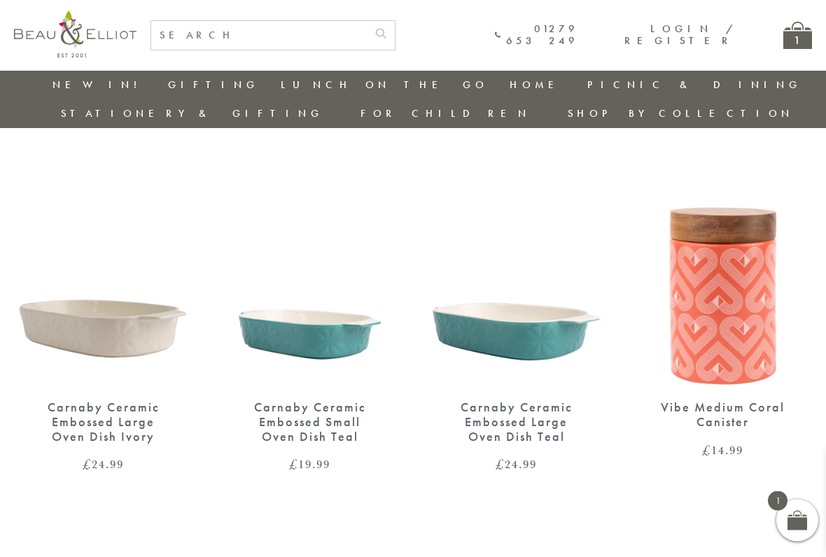
click at [697, 310] on img at bounding box center [723, 271] width 179 height 230
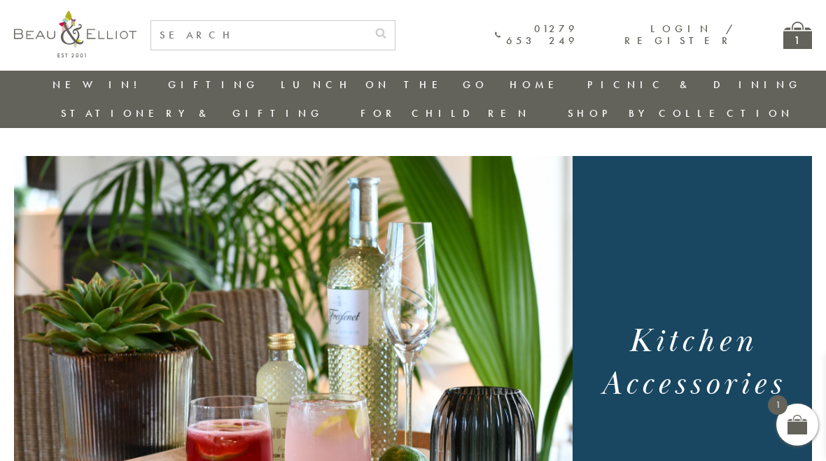
scroll to position [0, 0]
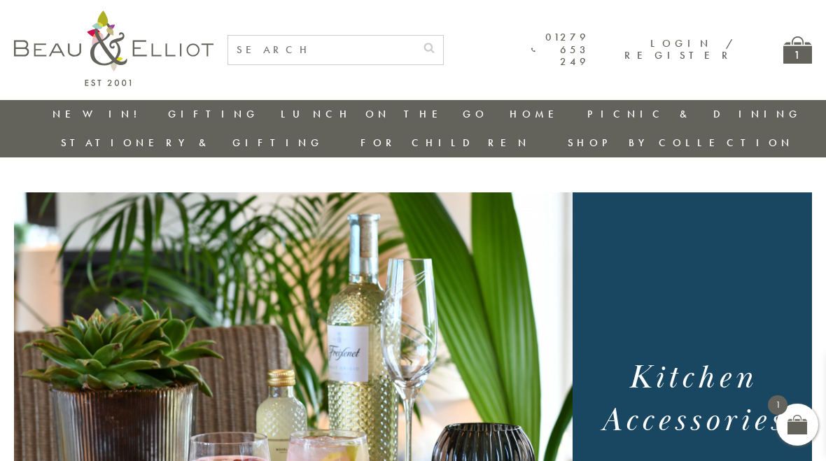
click at [168, 116] on link "Gifting" at bounding box center [213, 114] width 91 height 14
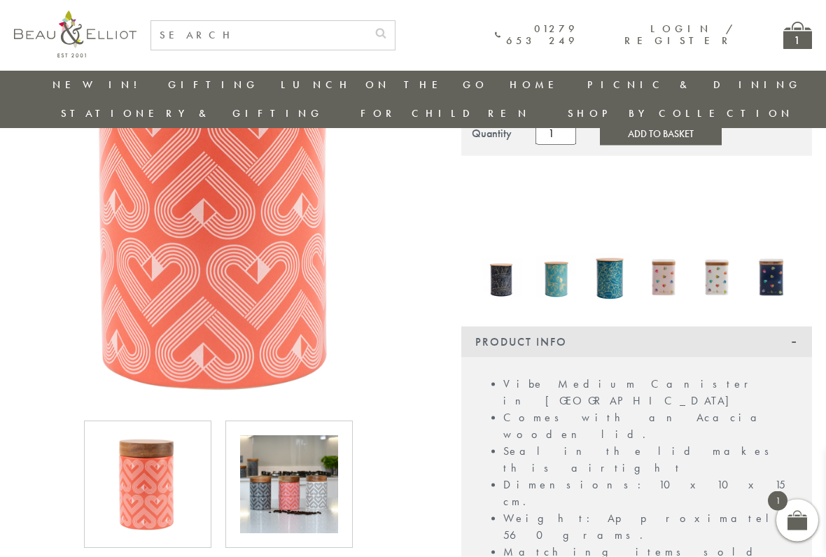
scroll to position [183, 0]
click at [261, 443] on img at bounding box center [289, 485] width 98 height 98
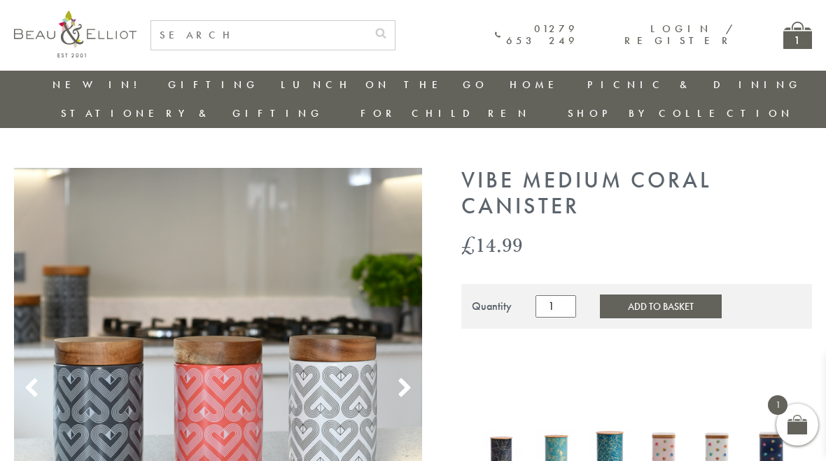
scroll to position [0, 0]
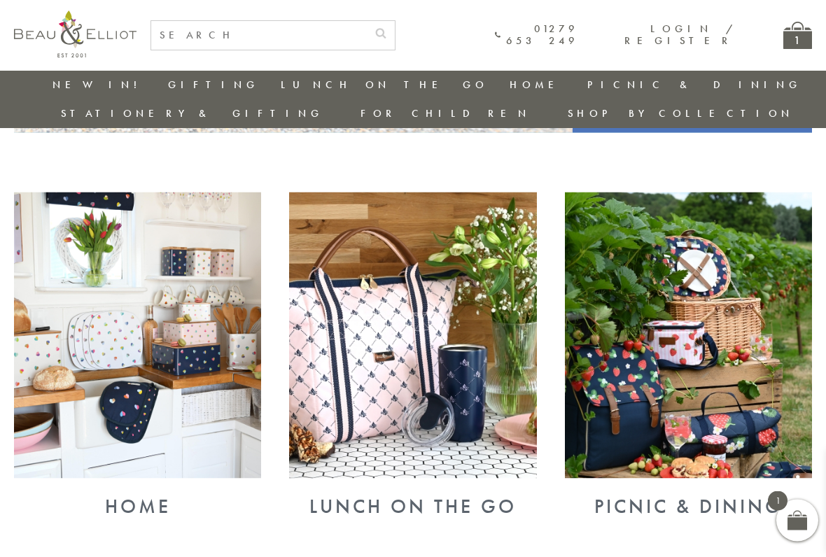
scroll to position [451, 0]
click at [328, 461] on div "Lunch On The Go" at bounding box center [412, 506] width 247 height 22
